Goal: Information Seeking & Learning: Check status

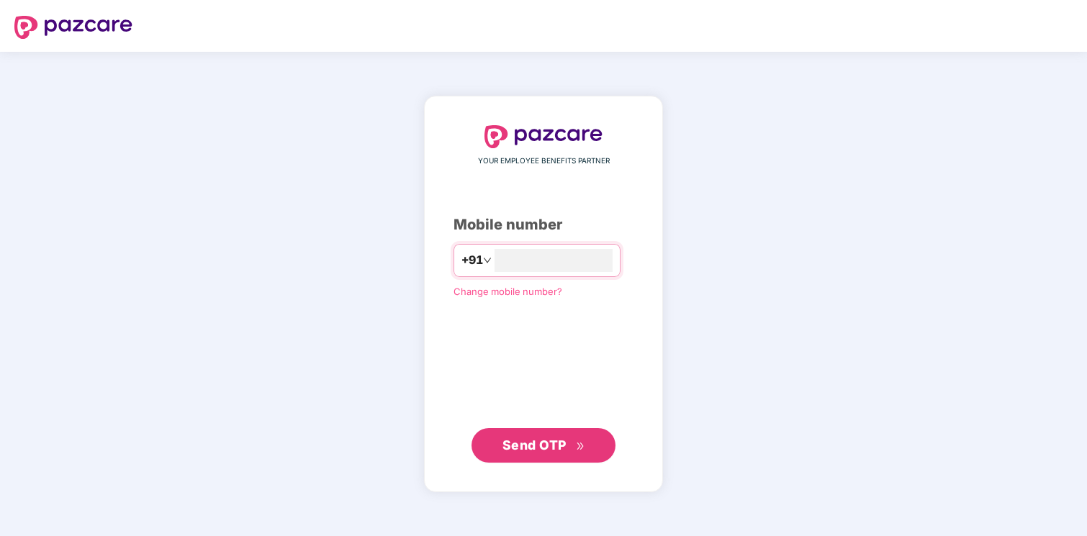
type input "**********"
click at [551, 435] on button "Send OTP" at bounding box center [543, 445] width 144 height 35
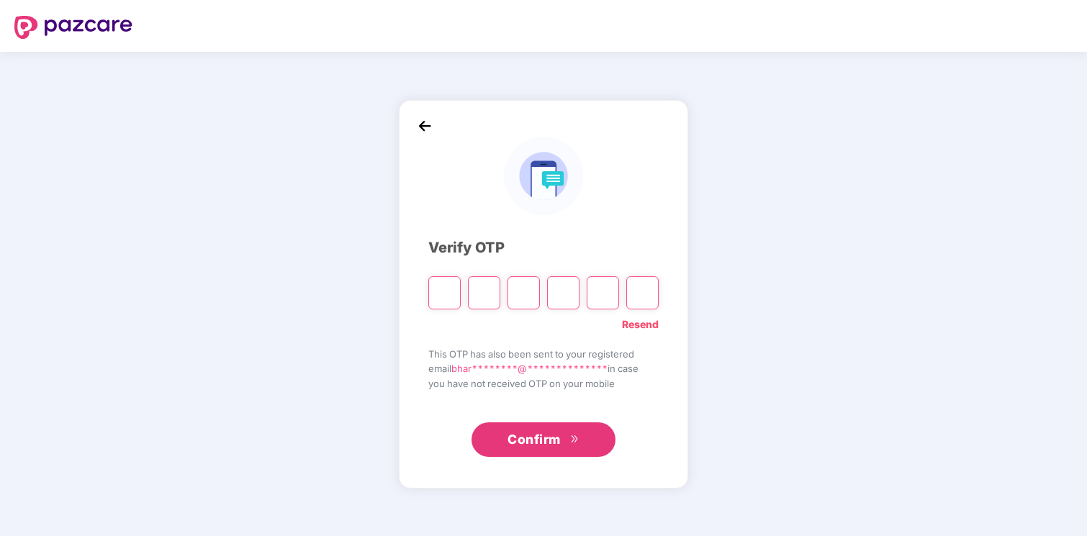
type input "*"
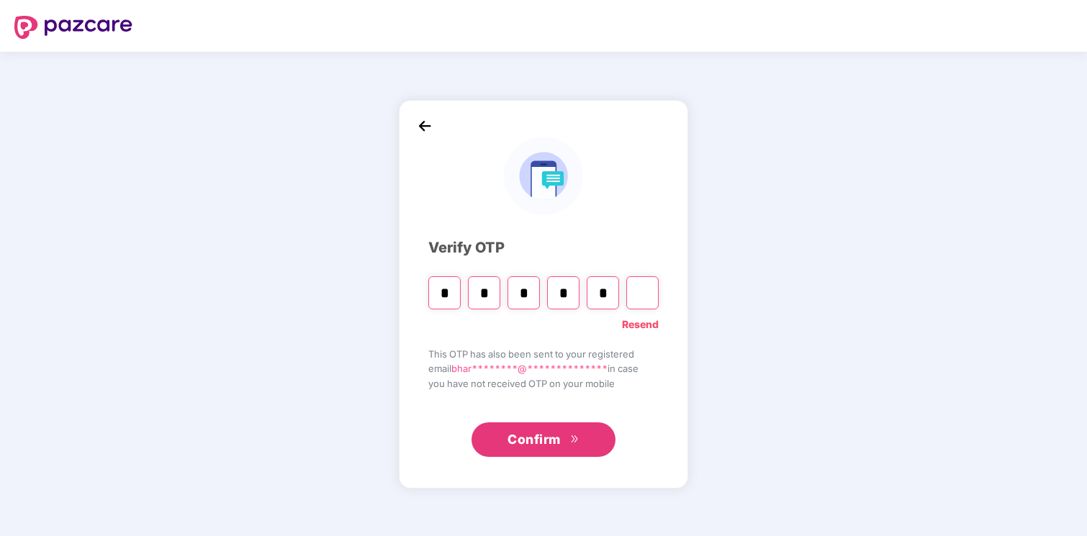
type input "*"
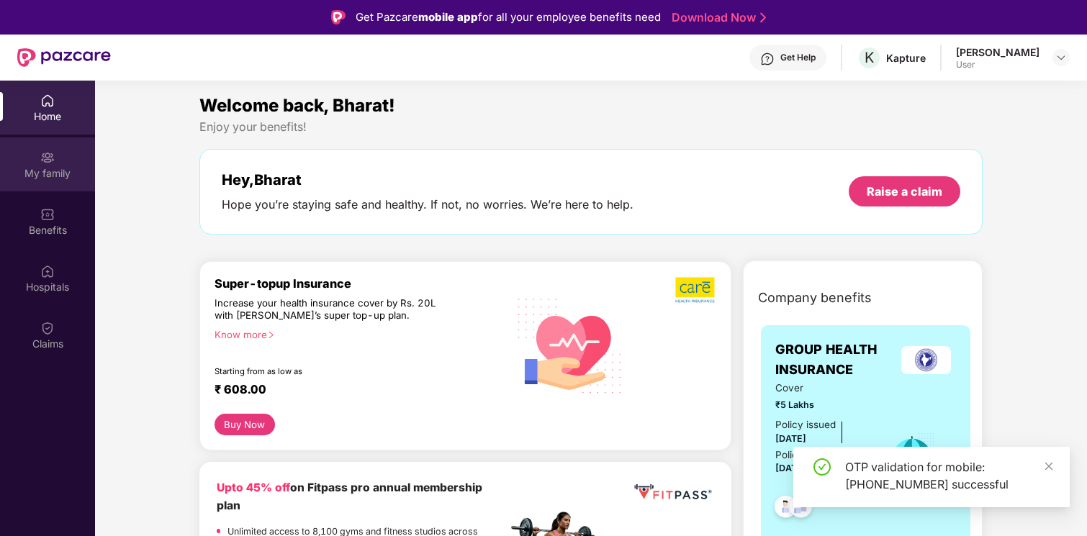
click at [60, 166] on div "My family" at bounding box center [47, 173] width 95 height 14
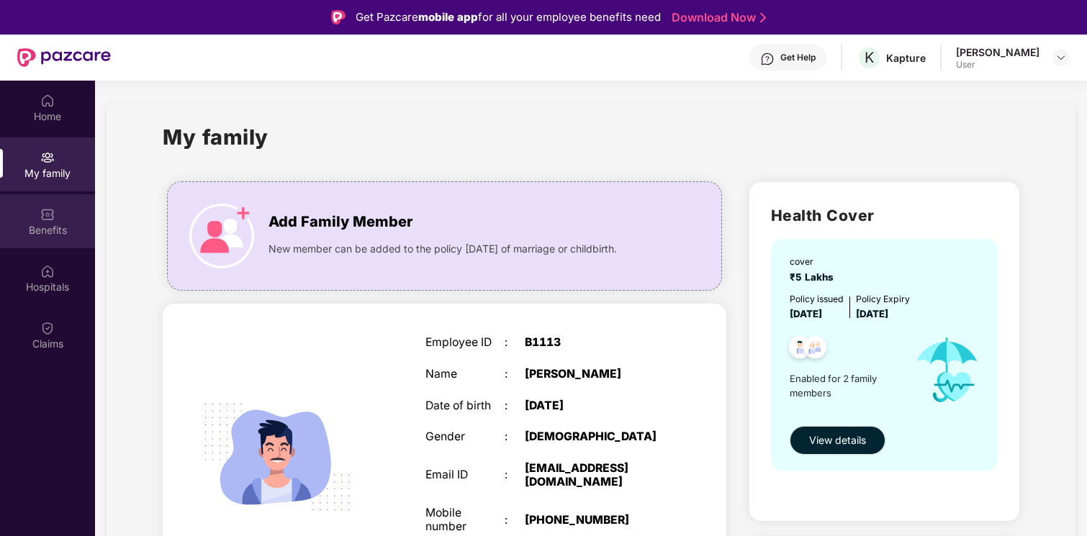
click at [57, 199] on div "Benefits" at bounding box center [47, 221] width 95 height 54
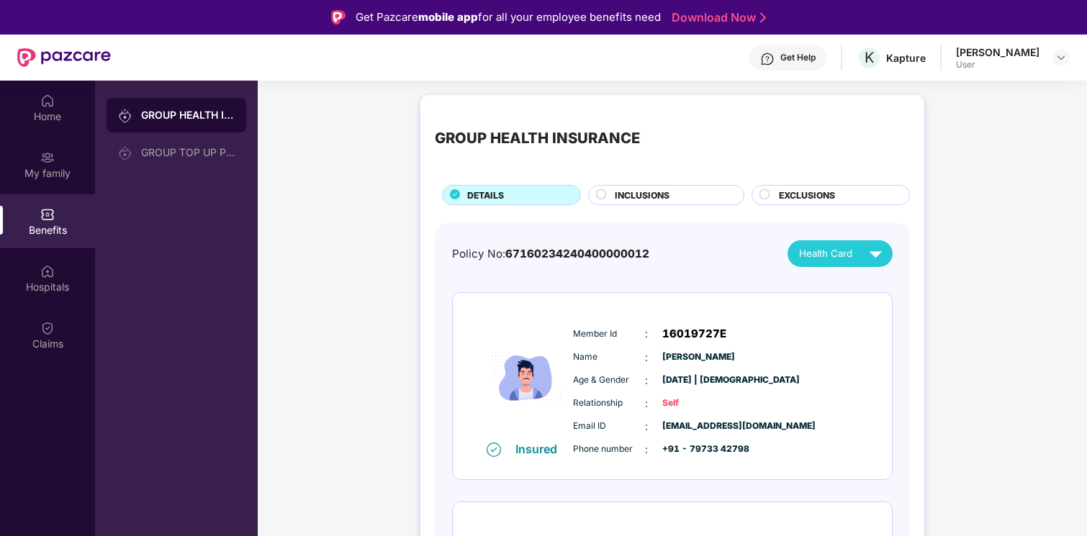
click at [671, 205] on div "GROUP HEALTH INSURANCE DETAILS INCLUSIONS EXCLUSIONS Policy No: 671602342404000…" at bounding box center [672, 425] width 504 height 661
click at [670, 189] on div "INCLUSIONS" at bounding box center [671, 197] width 129 height 16
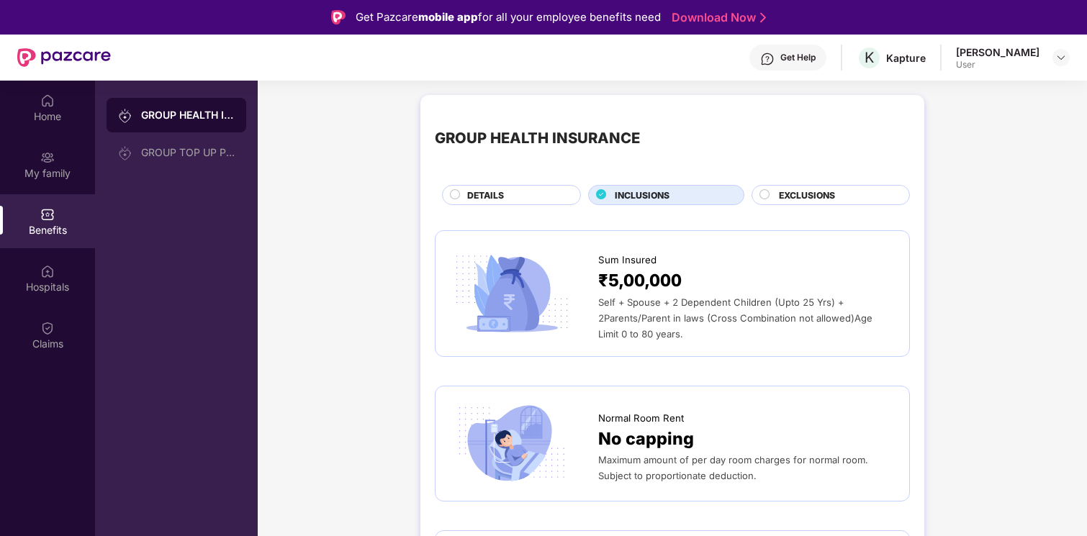
click at [531, 199] on div "DETAILS" at bounding box center [516, 197] width 112 height 16
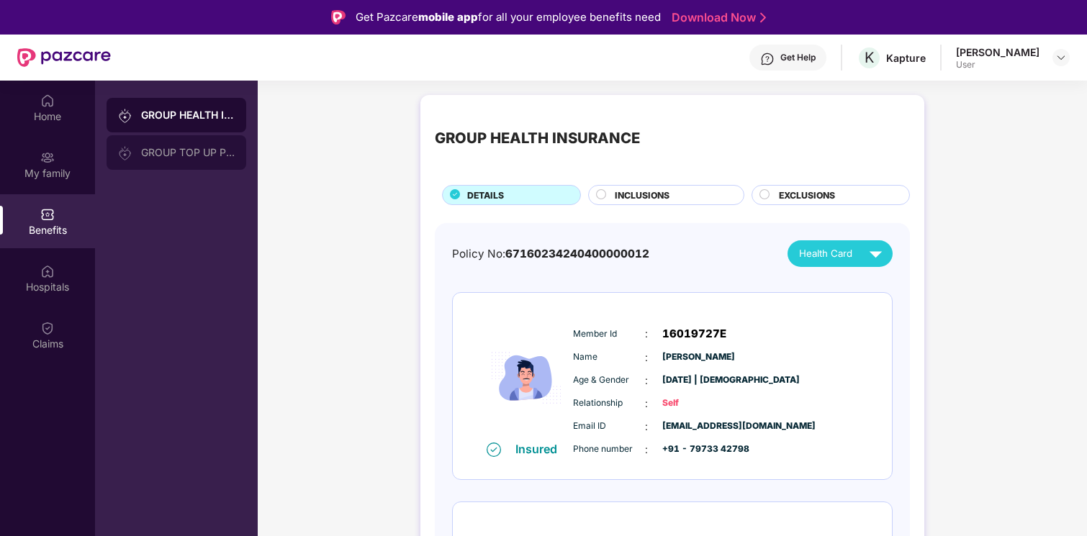
click at [145, 150] on div "GROUP TOP UP POLICY" at bounding box center [188, 153] width 94 height 12
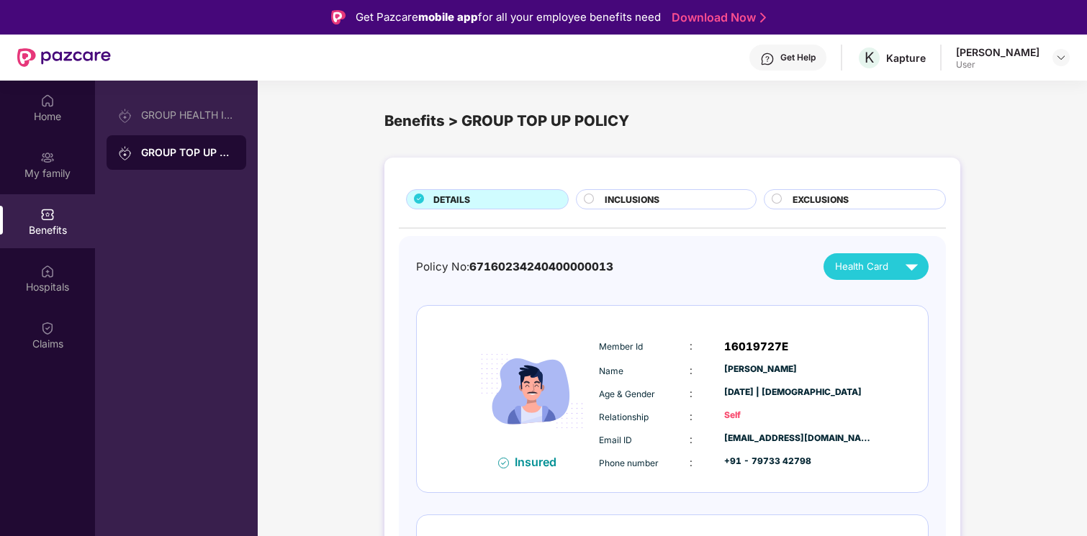
scroll to position [190, 0]
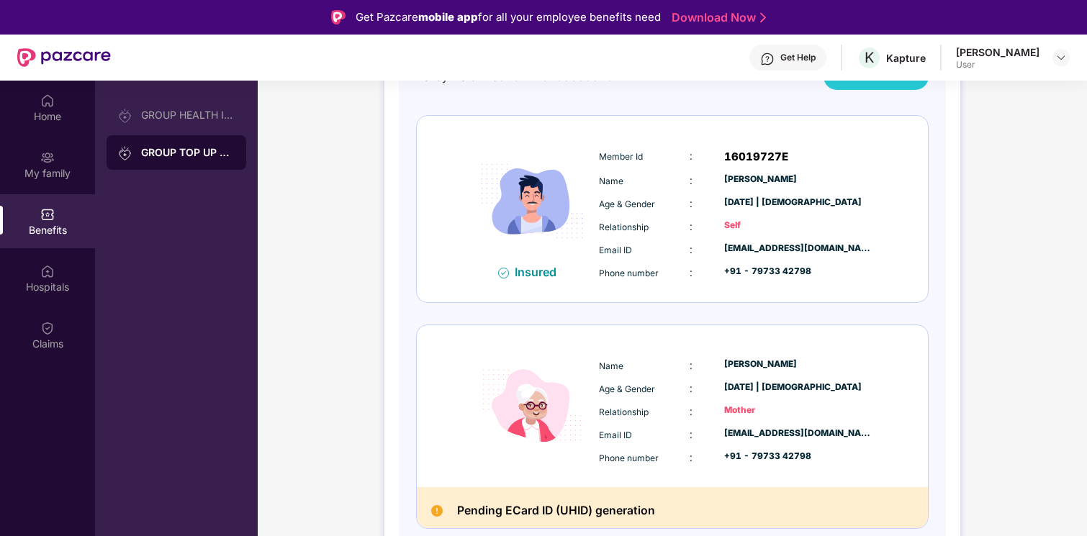
click at [479, 507] on h2 "Pending ECard ID (UHID) generation" at bounding box center [556, 511] width 198 height 19
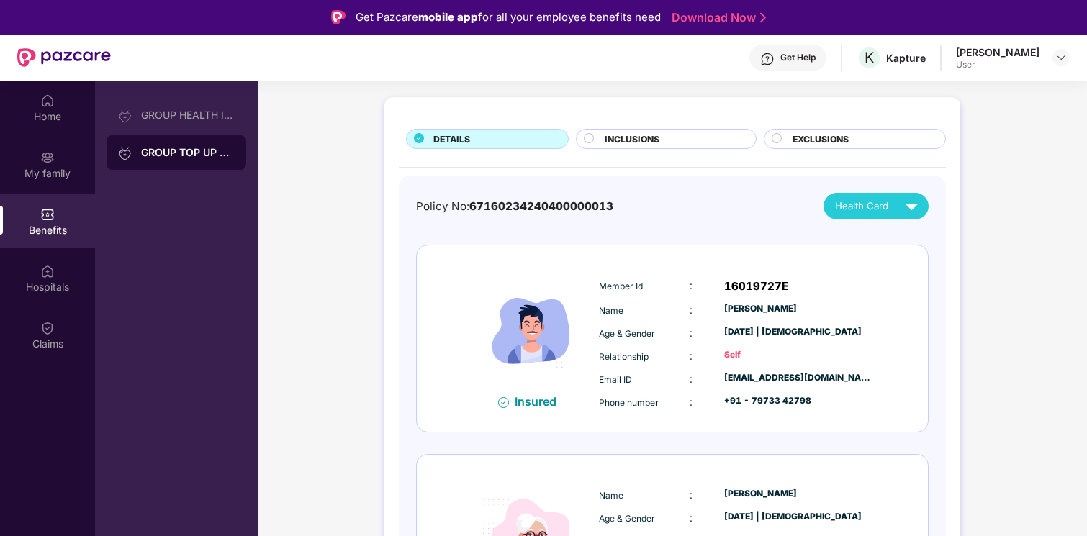
scroll to position [0, 0]
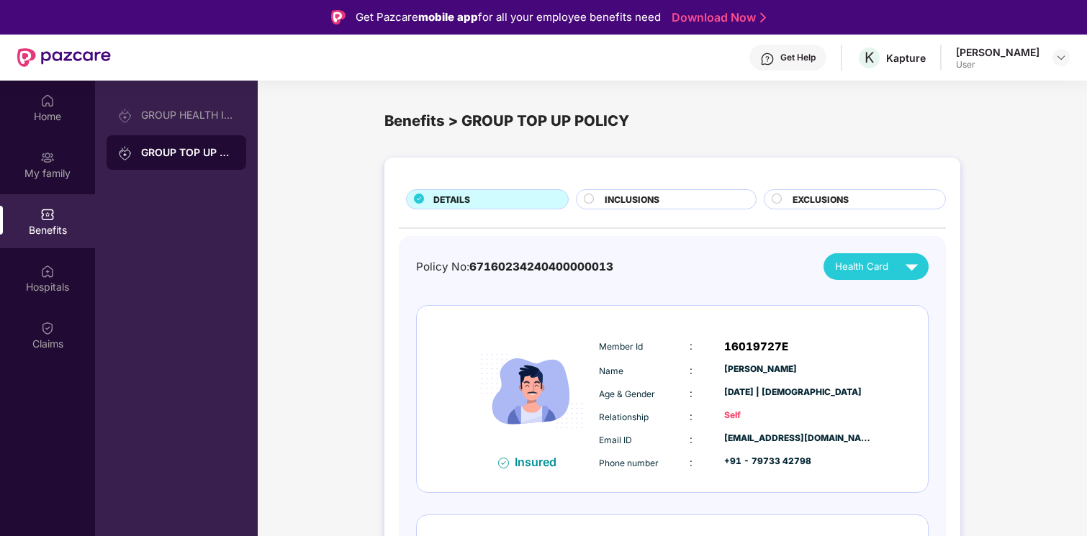
click at [168, 96] on div "GROUP HEALTH INSURANCE GROUP TOP UP POLICY" at bounding box center [176, 349] width 163 height 536
click at [169, 114] on div "GROUP HEALTH INSURANCE" at bounding box center [188, 115] width 94 height 12
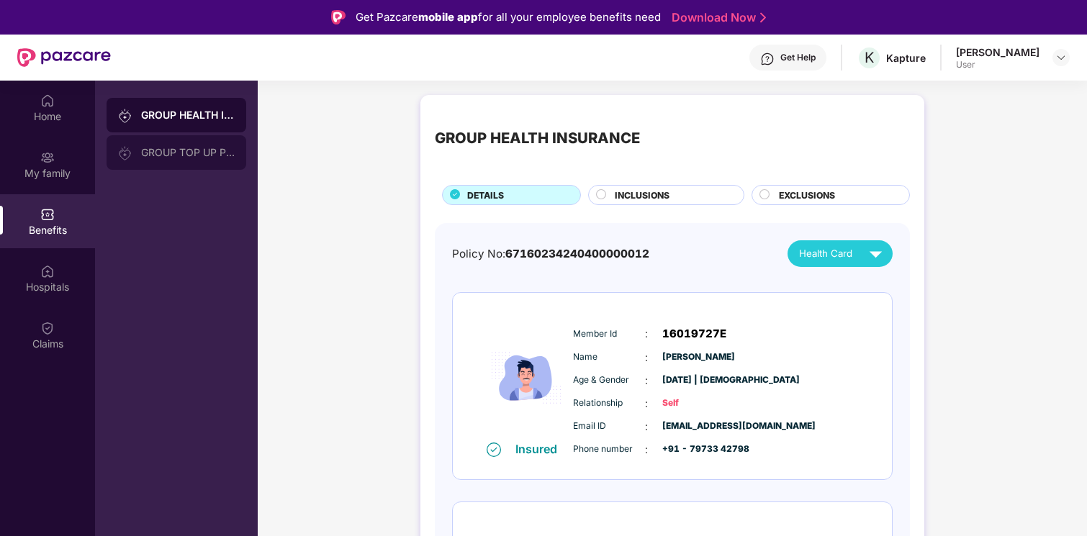
click at [181, 158] on div "GROUP TOP UP POLICY" at bounding box center [188, 153] width 94 height 12
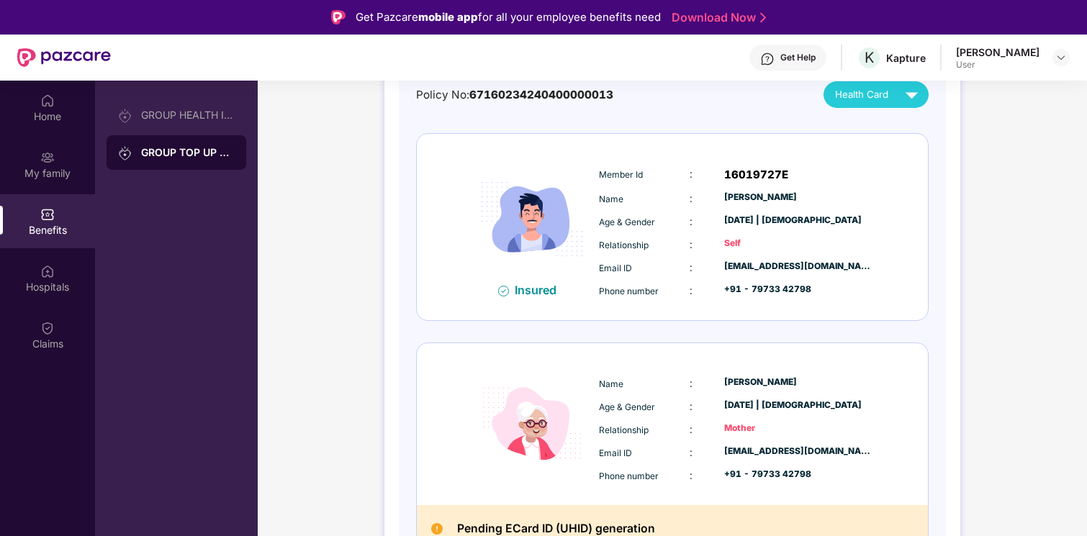
scroll to position [190, 0]
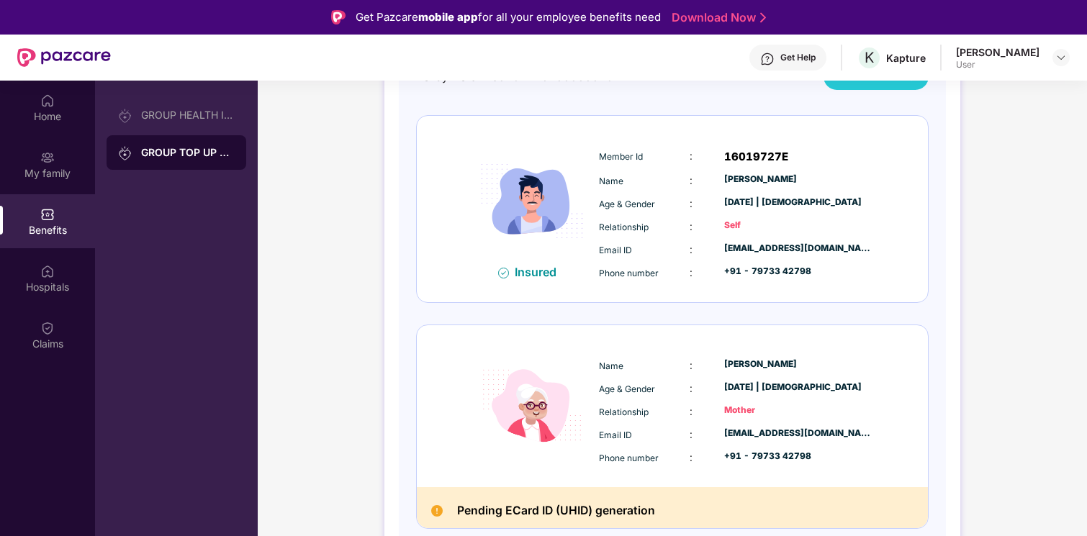
click at [520, 509] on h2 "Pending ECard ID (UHID) generation" at bounding box center [556, 511] width 198 height 19
